Goal: Task Accomplishment & Management: Manage account settings

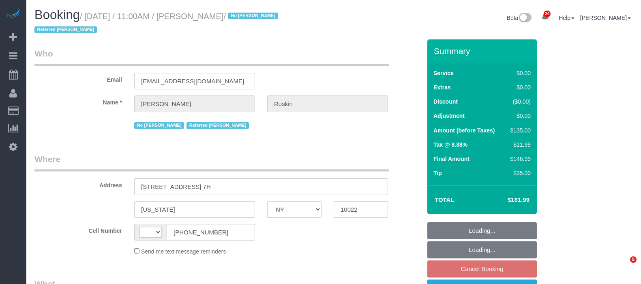
select select "NY"
select select "spot4"
select select "string:[GEOGRAPHIC_DATA]"
select select "object:572"
select select "string:stripe-pm_1NGvje4VGloSiKo7u5nKIv8n"
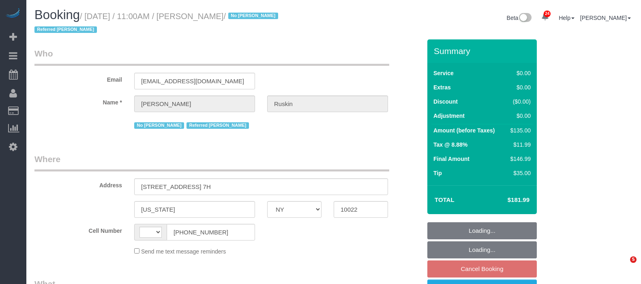
select select "number:58"
select select "number:76"
select select "number:15"
select select "number:6"
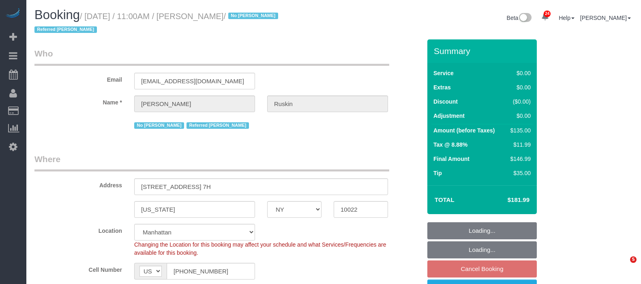
select select "object:1967"
select select "spot64"
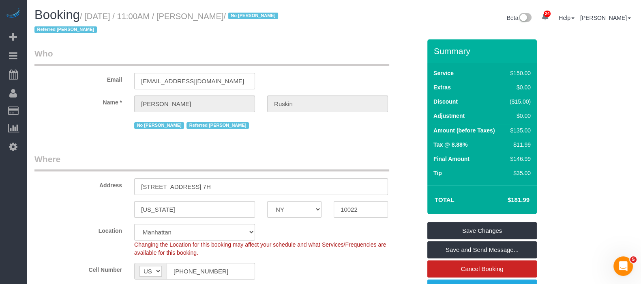
click at [88, 15] on small "/ [DATE] / 11:00AM / [PERSON_NAME] / No [PERSON_NAME] Referred [PERSON_NAME]" at bounding box center [157, 23] width 246 height 23
drag, startPoint x: 87, startPoint y: 15, endPoint x: 255, endPoint y: 14, distance: 167.5
click at [255, 14] on small "/ [DATE] / 11:00AM / [PERSON_NAME] / No [PERSON_NAME] Referred [PERSON_NAME]" at bounding box center [157, 23] width 246 height 23
copy small "[DATE] / 11:00AM / [PERSON_NAME]"
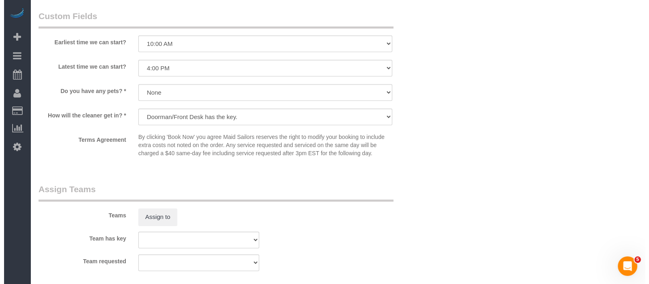
scroll to position [1014, 0]
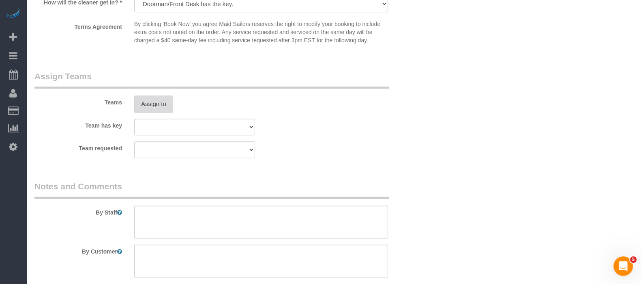
click at [170, 110] on button "Assign to" at bounding box center [153, 103] width 39 height 17
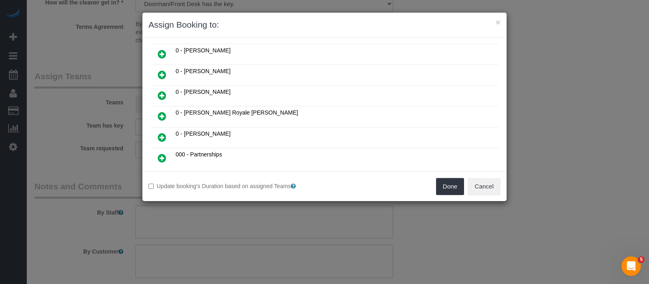
scroll to position [101, 0]
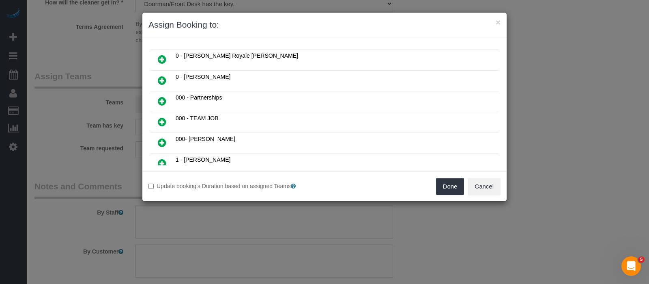
click at [165, 158] on icon at bounding box center [162, 163] width 9 height 10
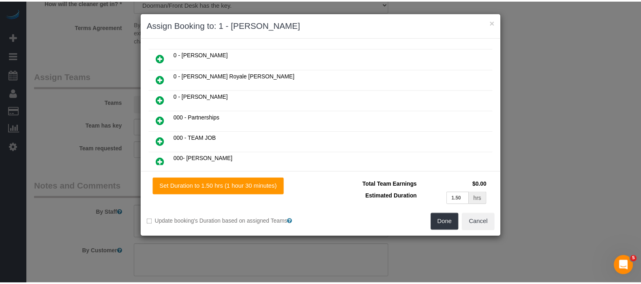
scroll to position [120, 0]
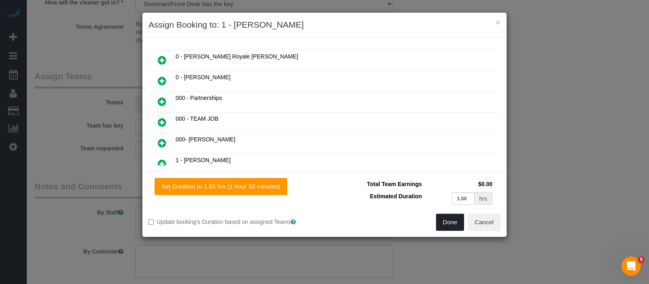
click at [443, 221] on button "Done" at bounding box center [450, 221] width 28 height 17
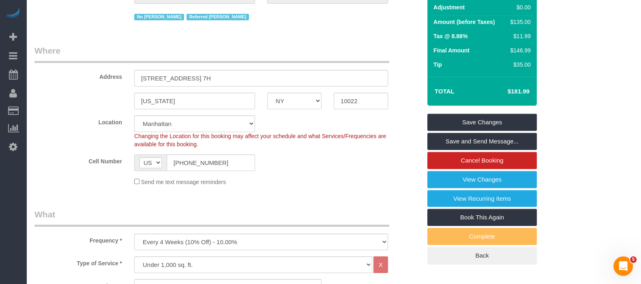
scroll to position [50, 0]
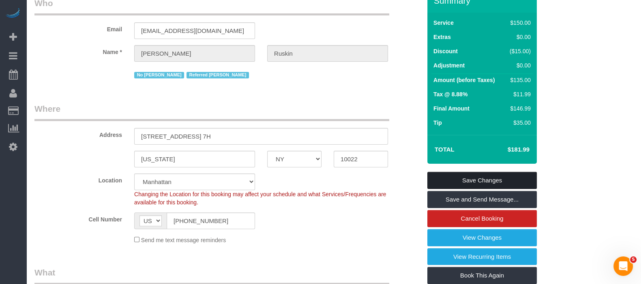
click at [492, 172] on link "Save Changes" at bounding box center [482, 180] width 110 height 17
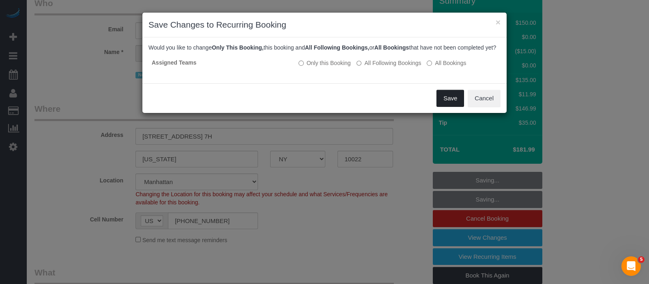
click at [453, 99] on button "Save" at bounding box center [450, 98] width 28 height 17
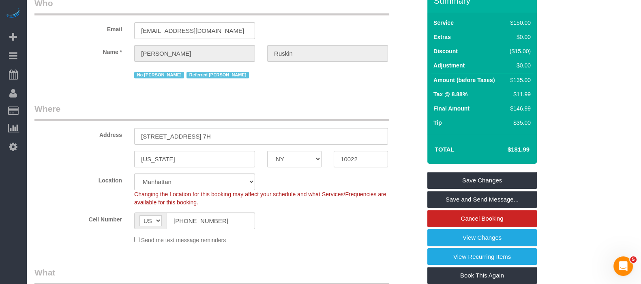
select select "**********"
